Goal: Navigation & Orientation: Find specific page/section

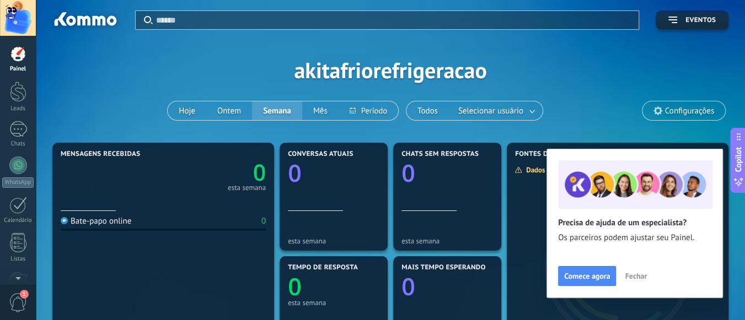
click at [648, 281] on button "Fechar" at bounding box center [636, 276] width 32 height 17
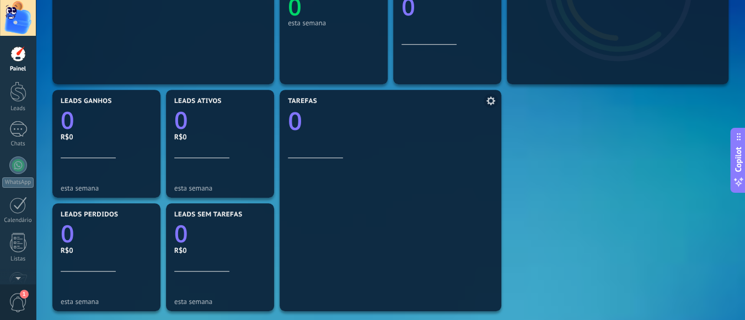
scroll to position [331, 0]
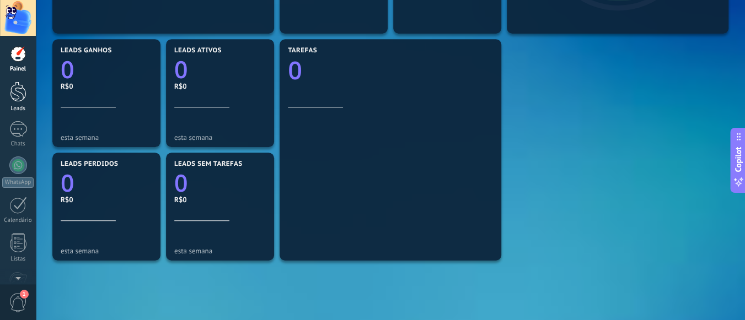
click at [21, 86] on div at bounding box center [18, 92] width 17 height 20
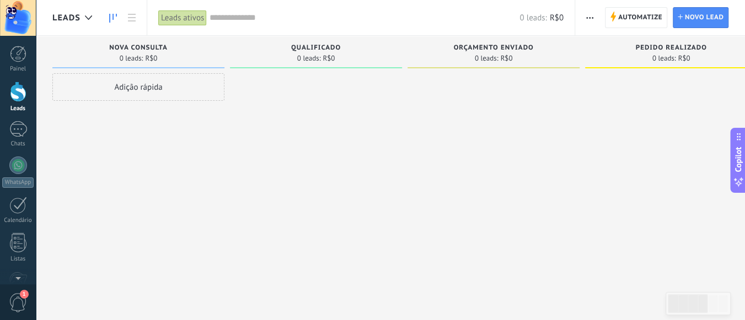
click at [147, 45] on span "Nova consulta" at bounding box center [138, 48] width 58 height 8
click at [112, 80] on div "Adição rápida" at bounding box center [138, 87] width 172 height 28
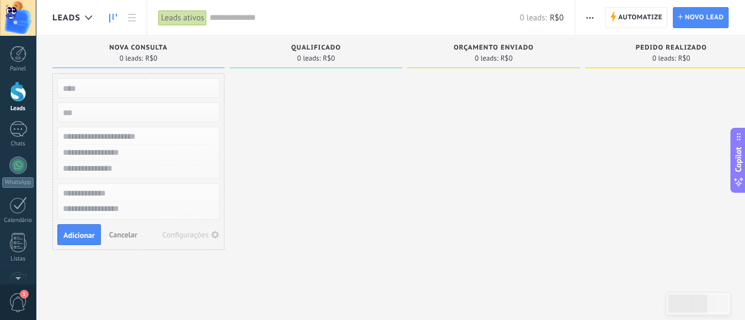
click at [197, 56] on div "0 leads: R$0" at bounding box center [138, 57] width 161 height 9
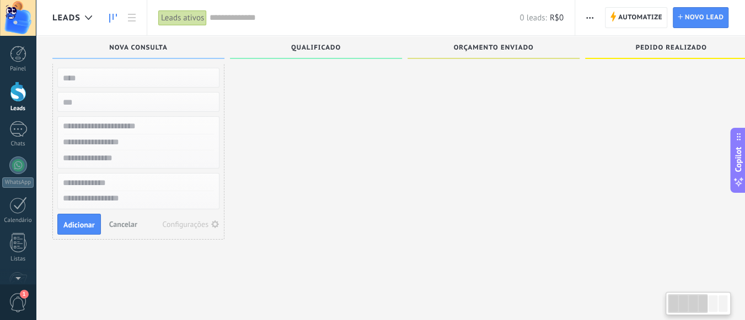
scroll to position [10, 0]
click at [24, 129] on div at bounding box center [18, 129] width 18 height 16
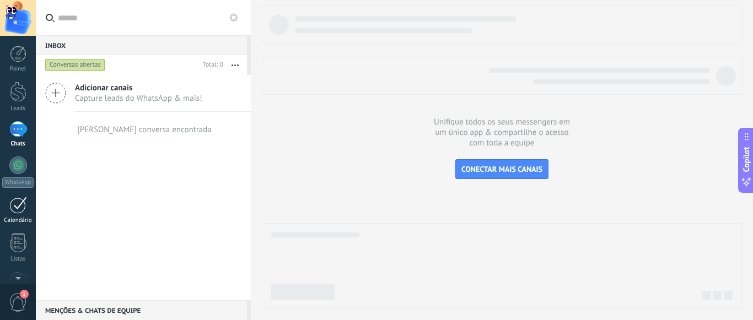
click at [15, 205] on div at bounding box center [18, 205] width 18 height 17
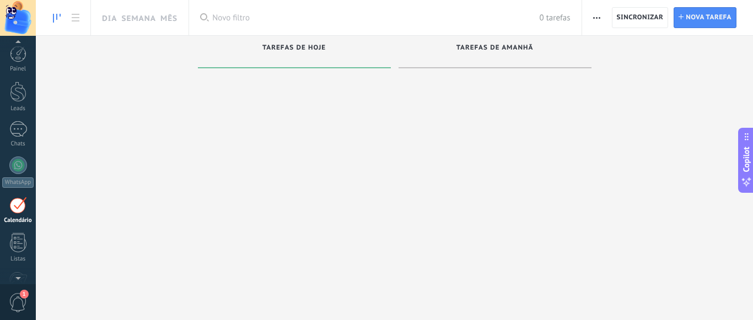
scroll to position [31, 0]
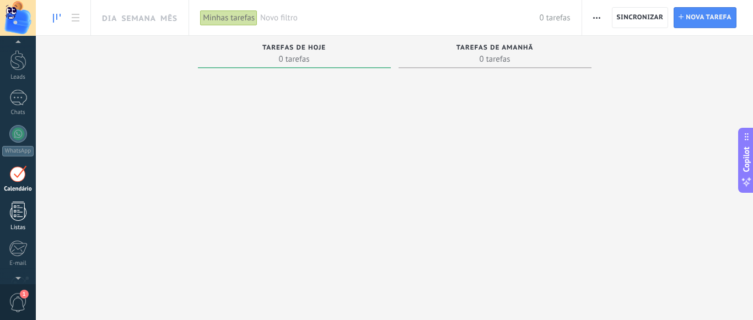
click at [14, 207] on div at bounding box center [18, 211] width 17 height 19
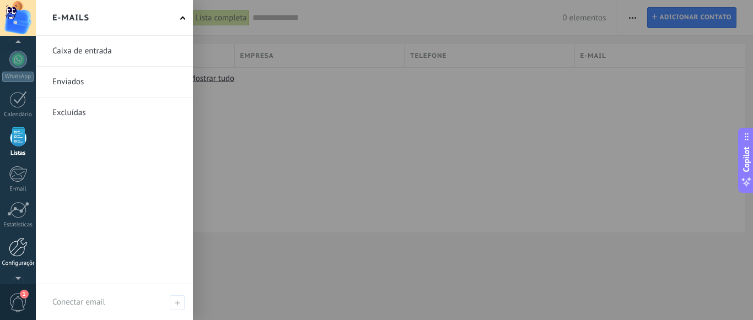
scroll to position [123, 0]
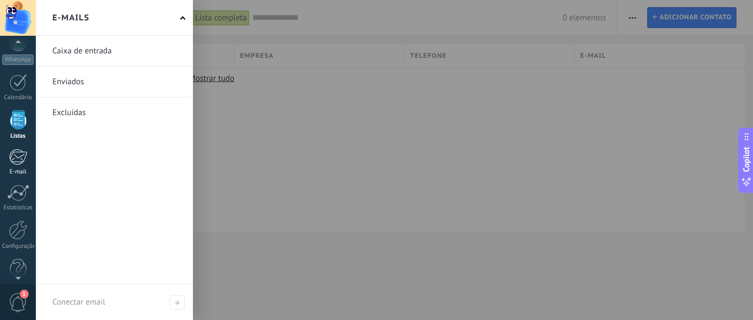
click at [17, 158] on div at bounding box center [18, 157] width 18 height 17
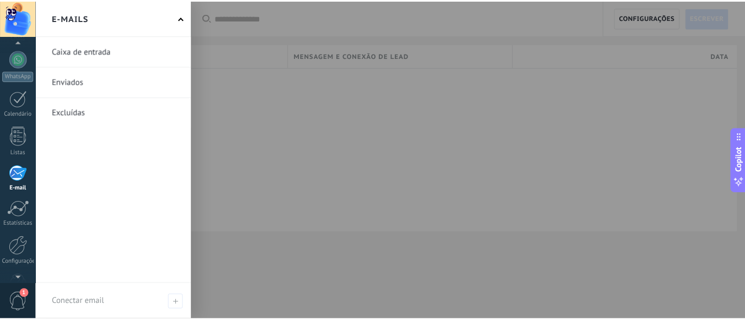
scroll to position [137, 0]
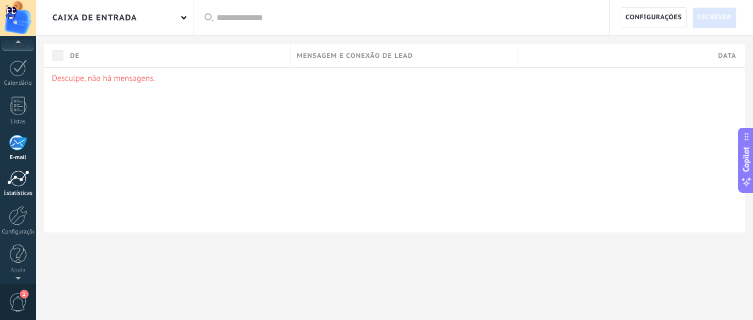
click at [18, 174] on div at bounding box center [18, 178] width 22 height 17
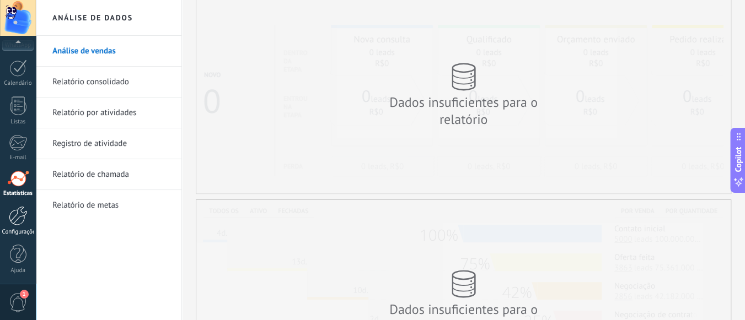
scroll to position [55, 0]
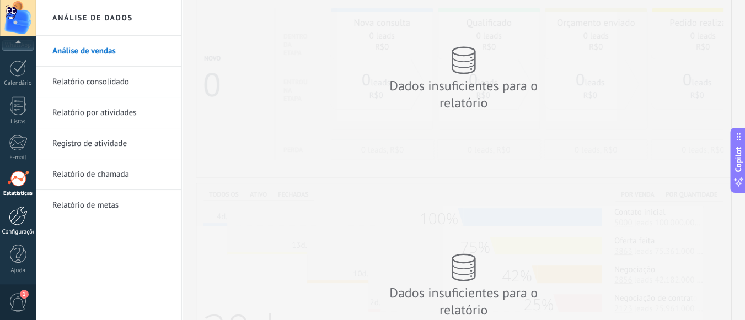
click at [23, 218] on div at bounding box center [18, 215] width 19 height 19
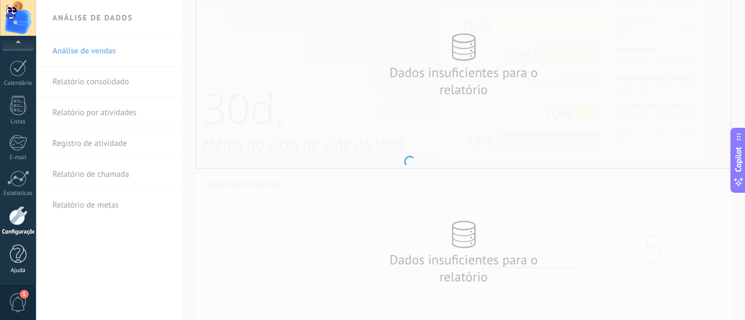
scroll to position [323, 0]
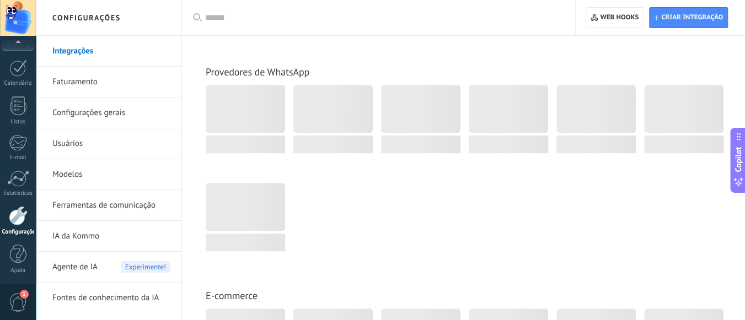
click at [24, 289] on div "1" at bounding box center [18, 302] width 36 height 36
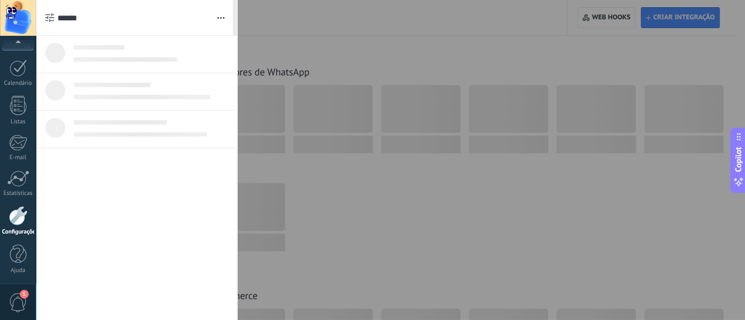
scroll to position [0, 0]
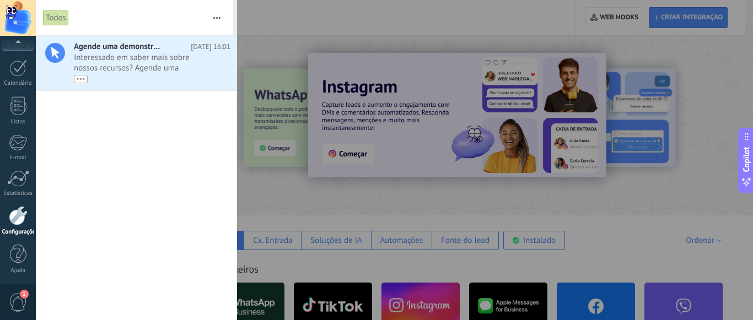
drag, startPoint x: 383, startPoint y: 211, endPoint x: 373, endPoint y: 203, distance: 12.1
click at [383, 211] on div at bounding box center [376, 160] width 753 height 320
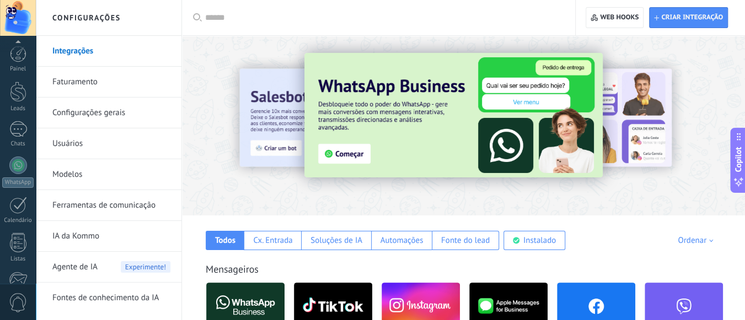
scroll to position [137, 0]
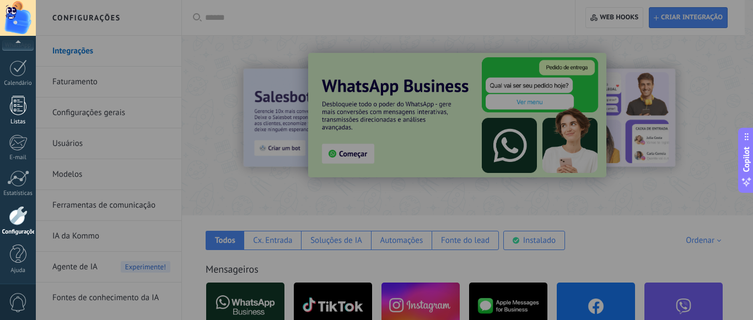
click at [14, 112] on div at bounding box center [18, 105] width 17 height 19
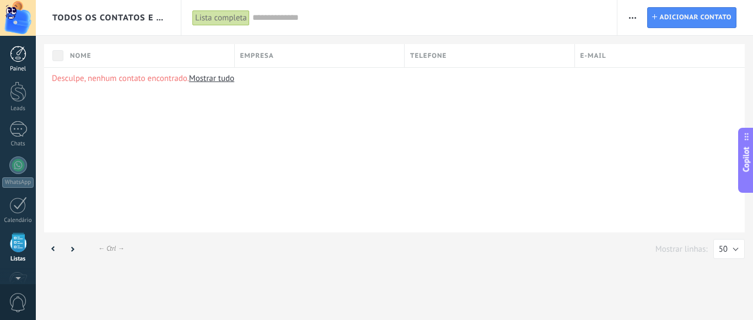
click at [17, 55] on div at bounding box center [18, 54] width 17 height 17
